Goal: Information Seeking & Learning: Learn about a topic

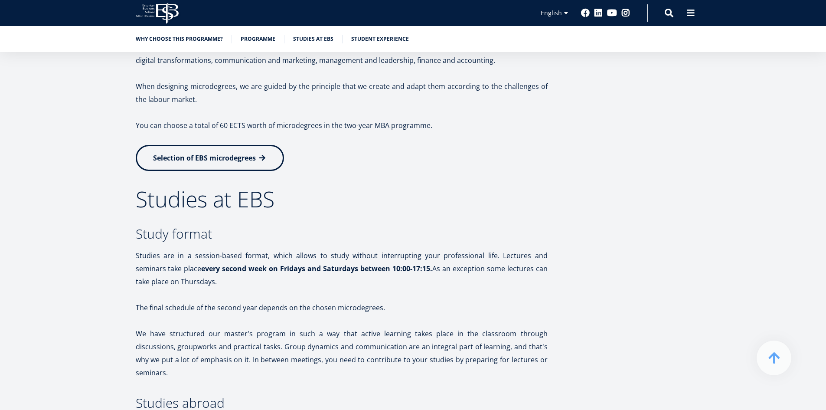
scroll to position [1388, 0]
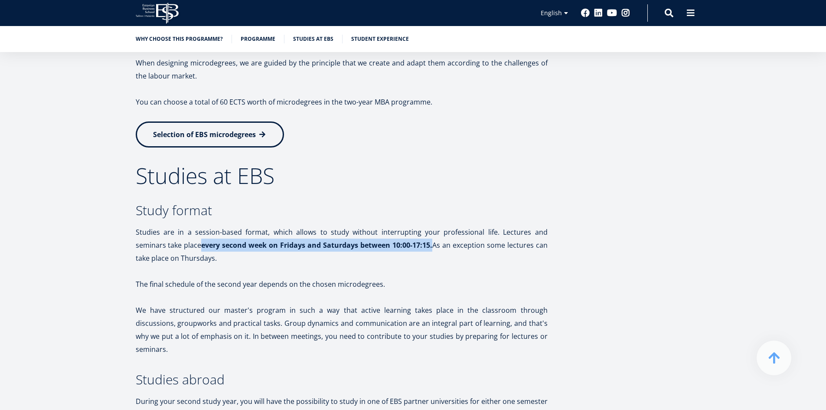
drag, startPoint x: 170, startPoint y: 245, endPoint x: 399, endPoint y: 245, distance: 229.9
click at [399, 245] on p "Studies are in a session-based format, which allows to study without interrupti…" at bounding box center [342, 245] width 412 height 39
copy strong "every second week on Fridays and Saturdays between 10:00-17:15."
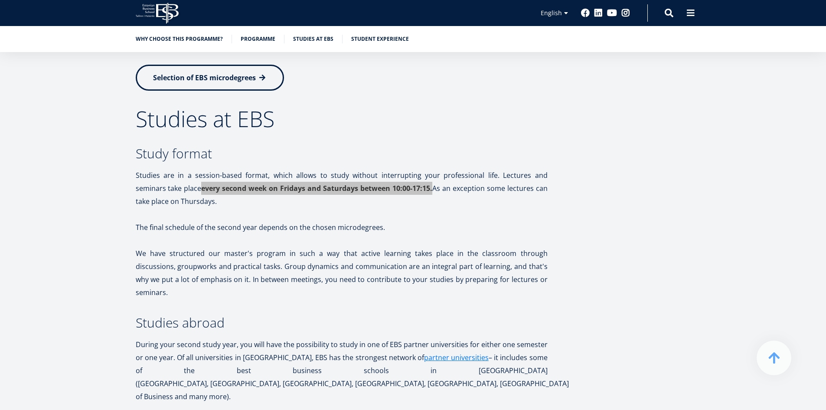
scroll to position [1438, 0]
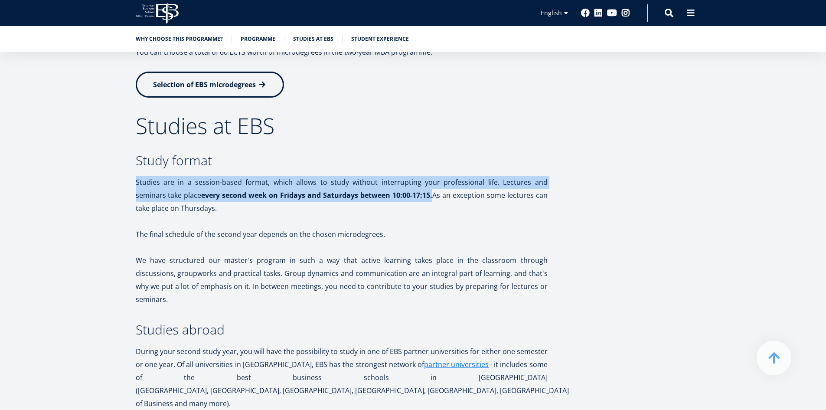
drag, startPoint x: 137, startPoint y: 182, endPoint x: 400, endPoint y: 197, distance: 263.3
click at [400, 197] on p "Studies are in a session-based format, which allows to study without interrupti…" at bounding box center [342, 195] width 412 height 39
copy p "Studies are in a session-based format, which allows to study without interrupti…"
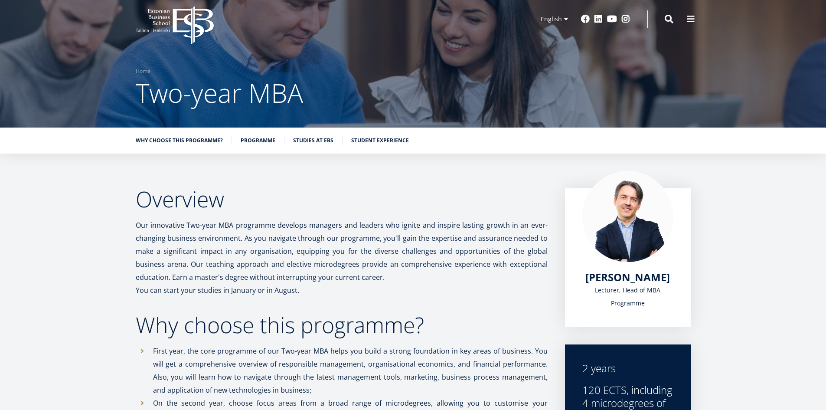
scroll to position [0, 0]
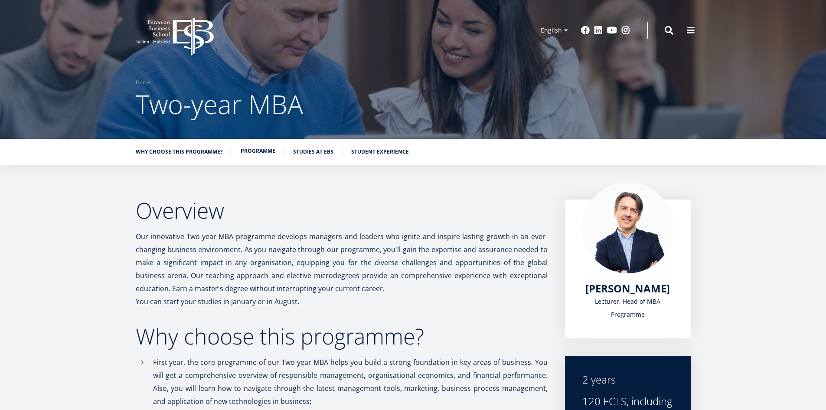
click at [261, 150] on link "Programme" at bounding box center [258, 151] width 35 height 9
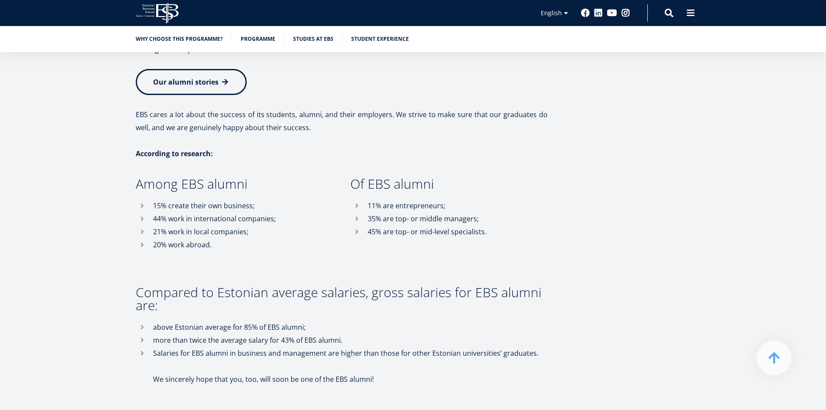
scroll to position [4597, 0]
